Goal: Communication & Community: Answer question/provide support

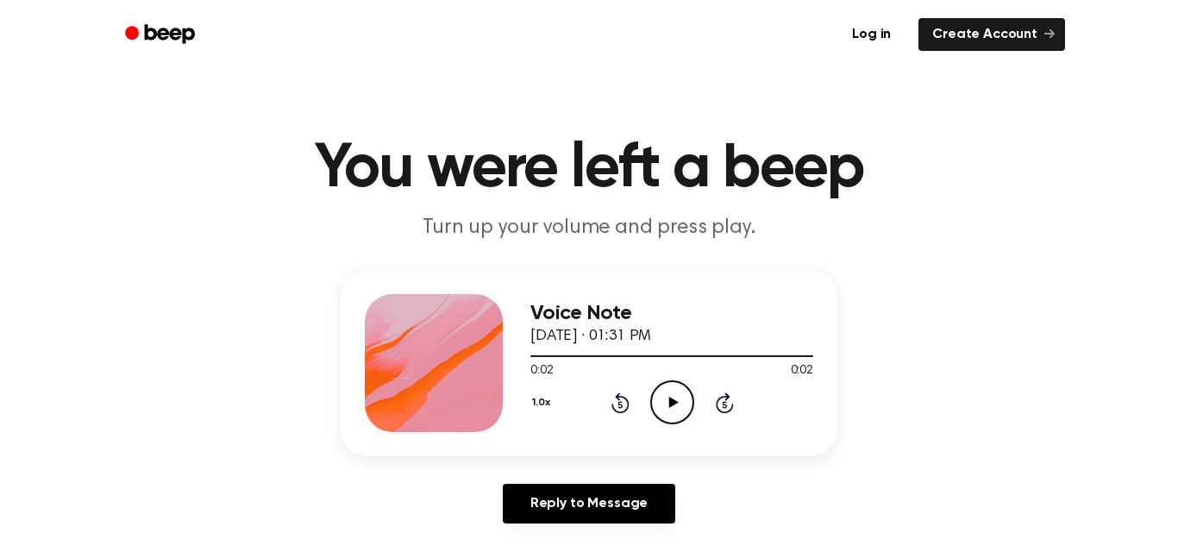
click at [662, 400] on icon "Play Audio" at bounding box center [672, 402] width 44 height 44
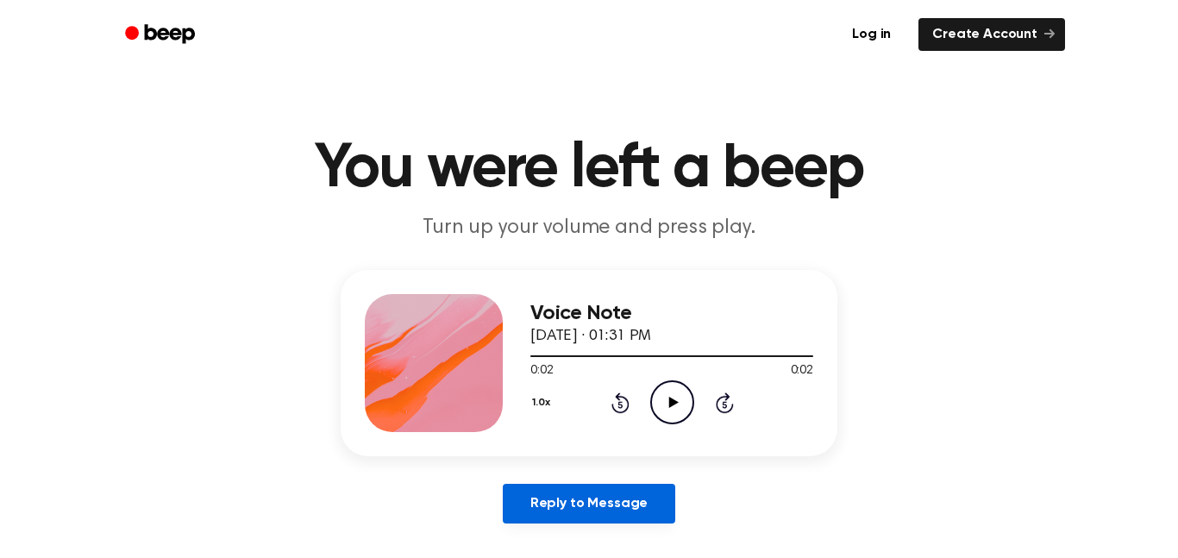
click at [648, 493] on link "Reply to Message" at bounding box center [589, 504] width 172 height 40
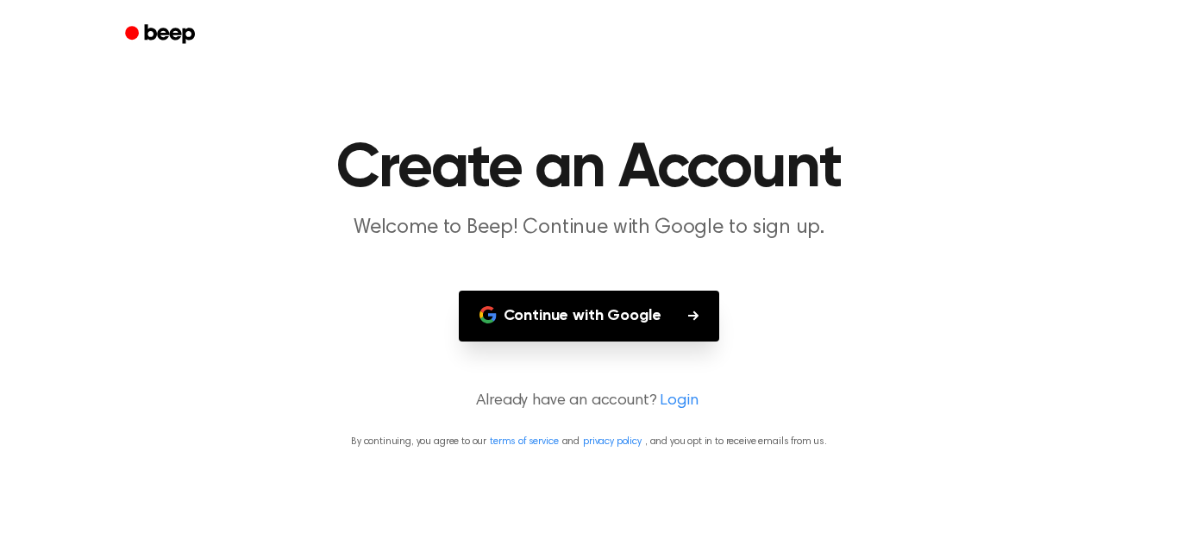
click at [646, 307] on button "Continue with Google" at bounding box center [589, 316] width 261 height 51
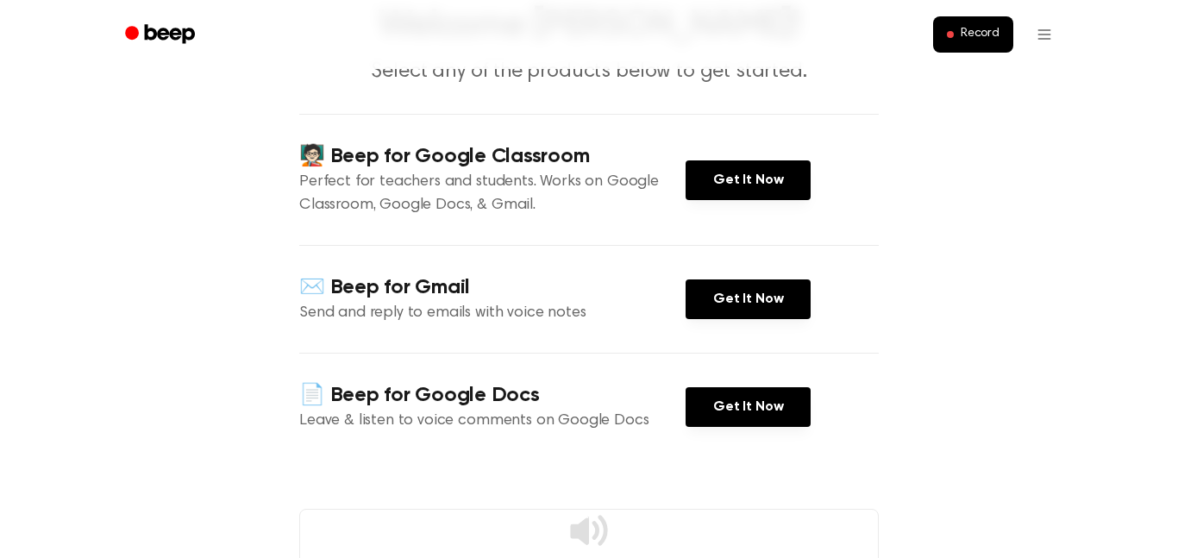
scroll to position [148, 0]
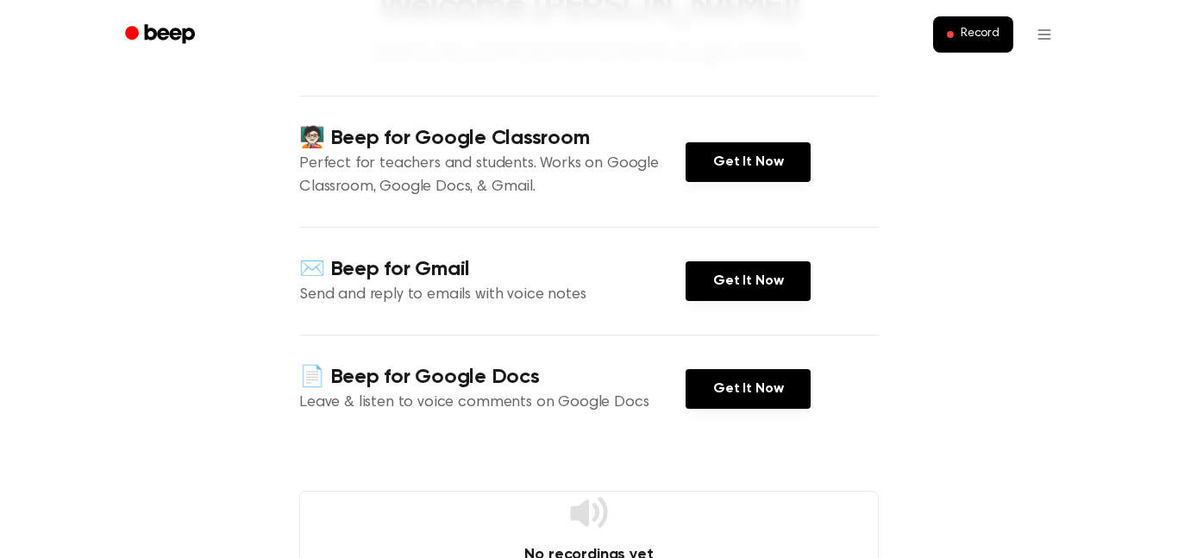
click at [1044, 36] on html "Record Welcome Zoey! Select any of the products below to get started. 🧑🏻‍🏫 Beep…" at bounding box center [589, 490] width 1178 height 1276
click at [989, 225] on html "Record Welcome Zoey! Select any of the products below to get started. 🧑🏻‍🏫 Beep…" at bounding box center [589, 490] width 1178 height 1276
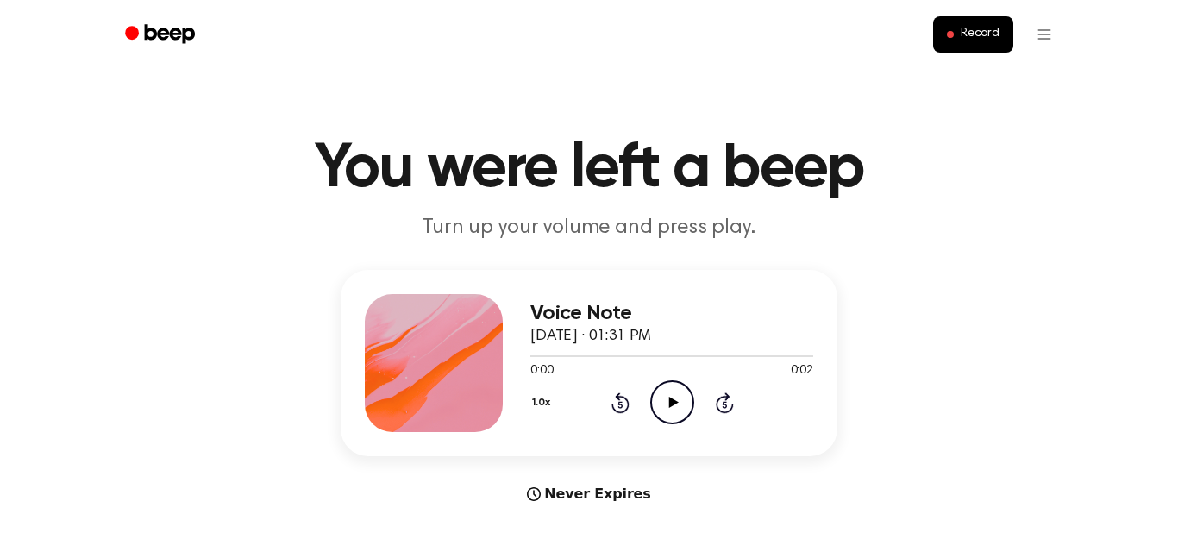
click at [664, 406] on icon "Play Audio" at bounding box center [672, 402] width 44 height 44
click at [674, 391] on icon "Play Audio" at bounding box center [672, 402] width 44 height 44
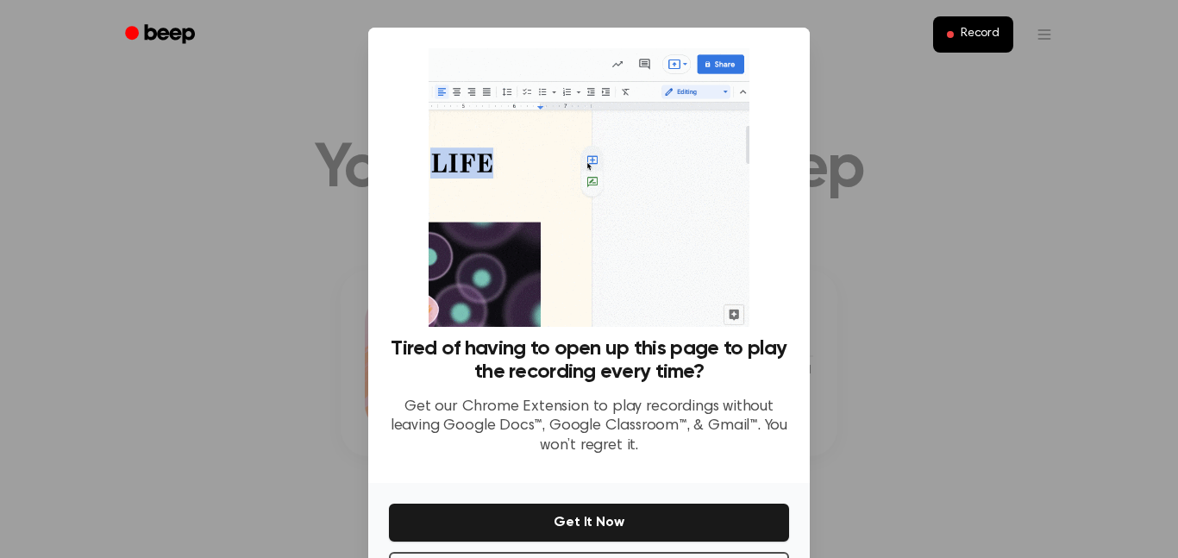
click at [877, 417] on div at bounding box center [589, 279] width 1178 height 558
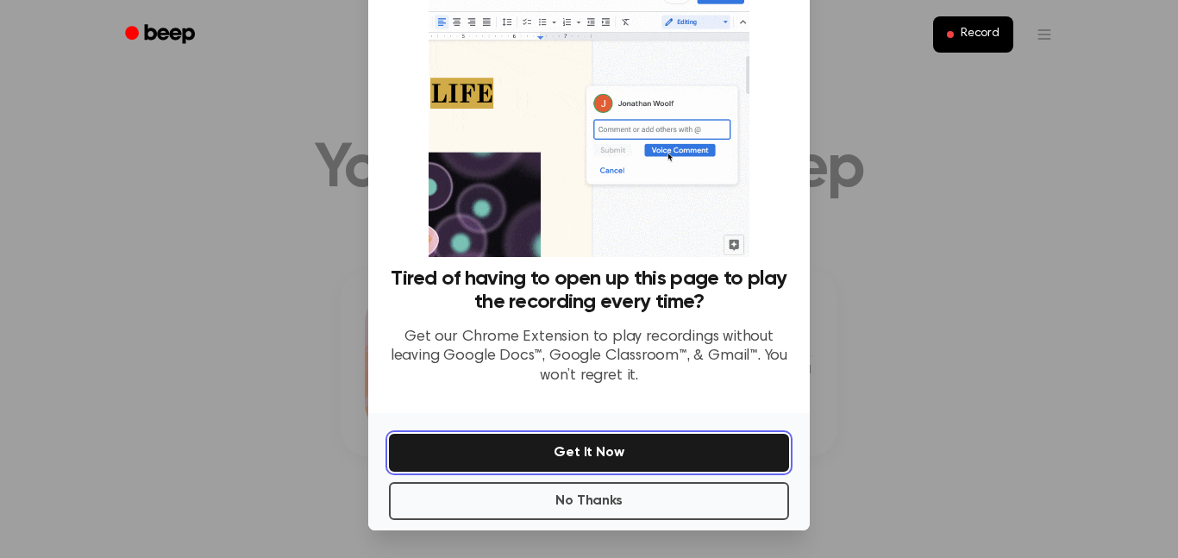
click at [685, 460] on button "Get It Now" at bounding box center [589, 453] width 400 height 38
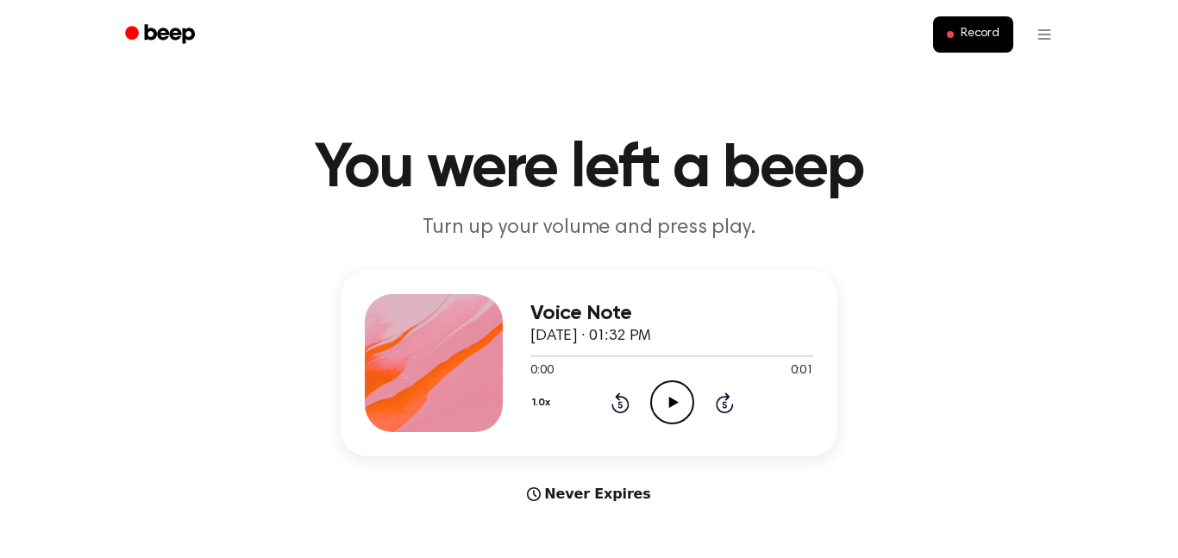
click at [673, 410] on icon "Play Audio" at bounding box center [672, 402] width 44 height 44
click at [686, 422] on icon "Play Audio" at bounding box center [672, 402] width 44 height 44
click at [679, 412] on icon "Pause Audio" at bounding box center [672, 402] width 44 height 44
click at [685, 408] on icon "Play Audio" at bounding box center [672, 402] width 44 height 44
click at [695, 410] on div "1.0x Rewind 5 seconds Play Audio Skip 5 seconds" at bounding box center [671, 402] width 283 height 44
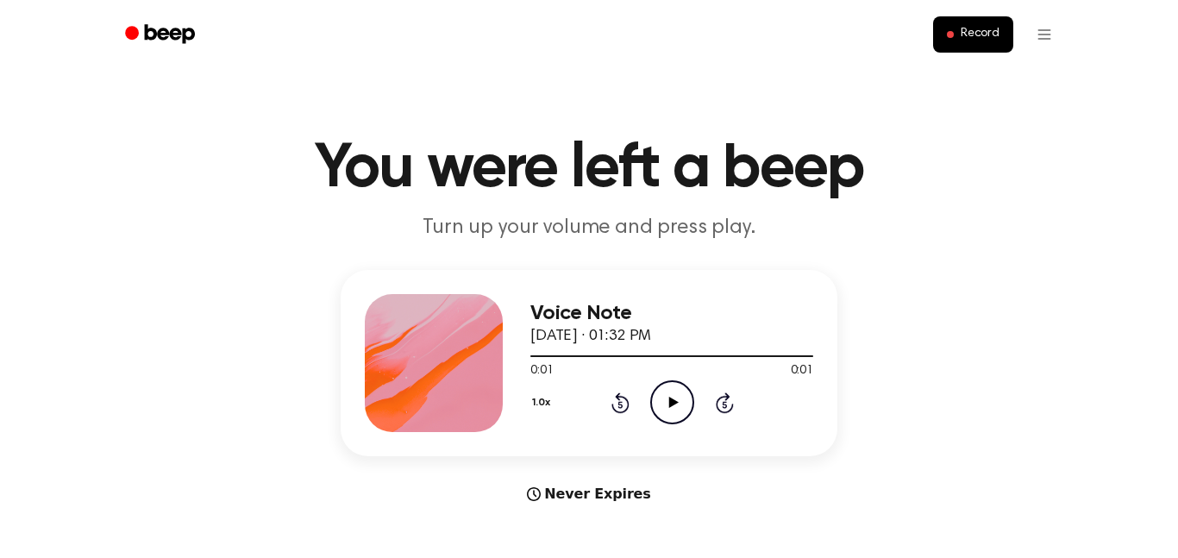
click at [663, 398] on icon "Play Audio" at bounding box center [672, 402] width 44 height 44
click at [675, 406] on icon "Play Audio" at bounding box center [672, 402] width 44 height 44
click at [656, 411] on icon "Play Audio" at bounding box center [672, 402] width 44 height 44
click at [678, 410] on icon "Play Audio" at bounding box center [672, 402] width 44 height 44
